Goal: Download file/media

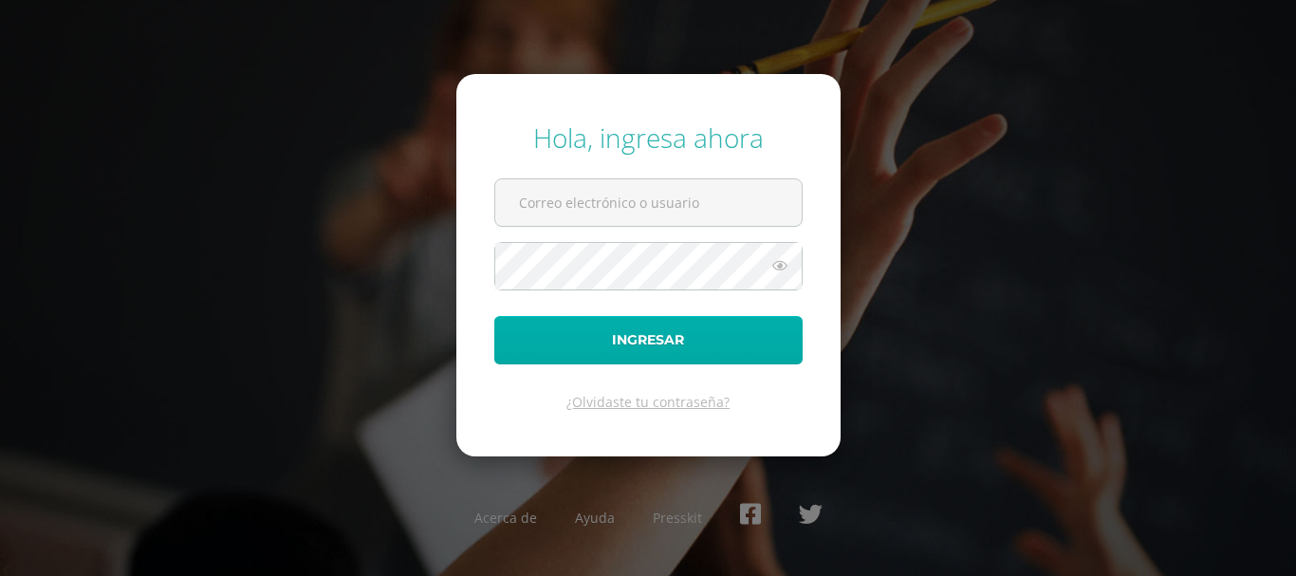
type input "[EMAIL_ADDRESS][DOMAIN_NAME]"
drag, startPoint x: 651, startPoint y: 355, endPoint x: 659, endPoint y: 309, distance: 46.3
click at [651, 351] on button "Ingresar" at bounding box center [648, 340] width 308 height 48
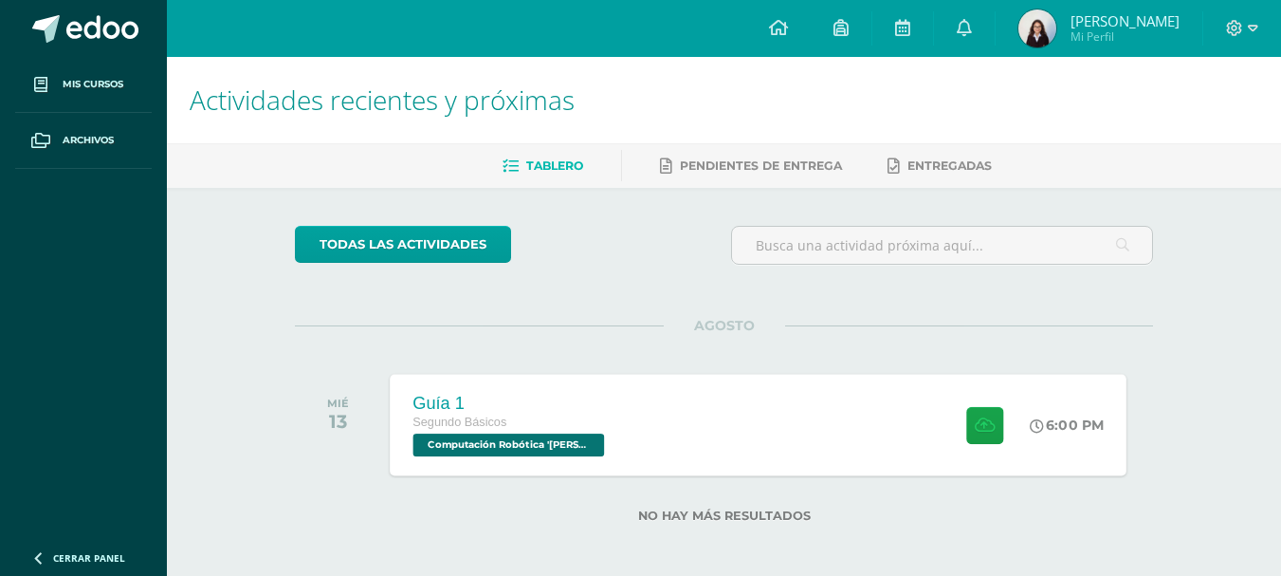
click at [720, 444] on div "Guía 1 Segundo Básicos Computación Robótica '[PERSON_NAME]' 6:00 PM Guía 1 Comp…" at bounding box center [759, 424] width 737 height 101
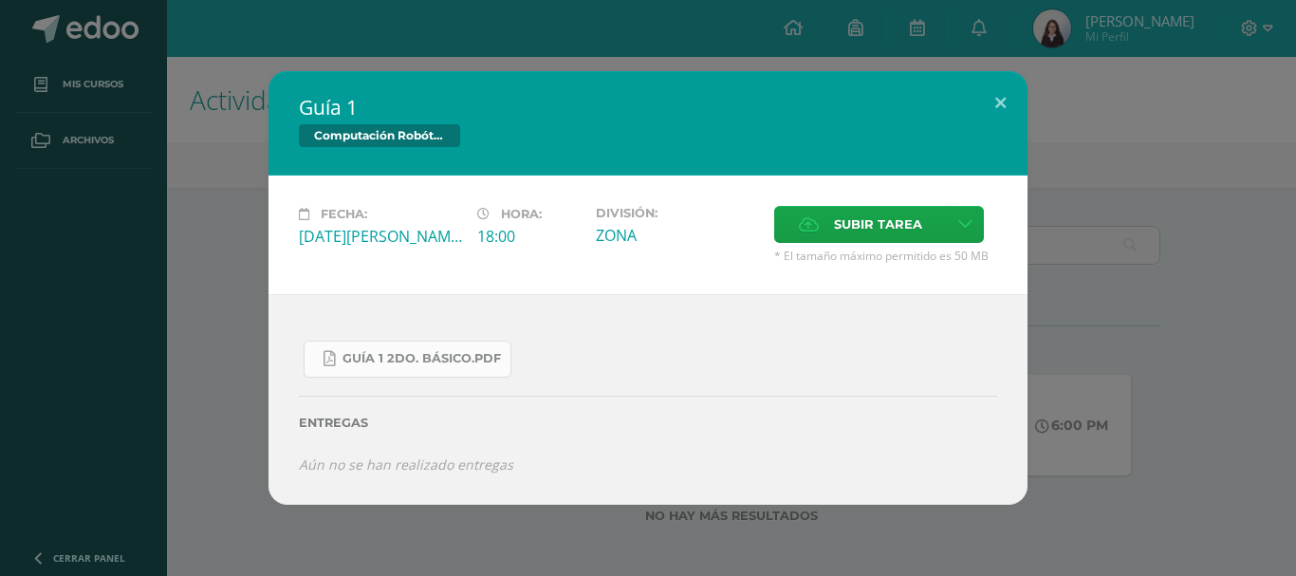
click at [481, 355] on span "Guía 1 2do. Básico.pdf" at bounding box center [421, 358] width 158 height 15
